Goal: Browse casually

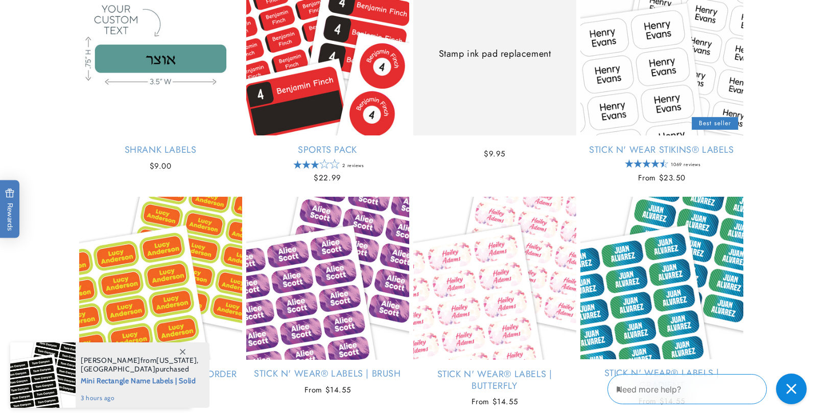
scroll to position [2224, 0]
